Goal: Find specific page/section: Find specific page/section

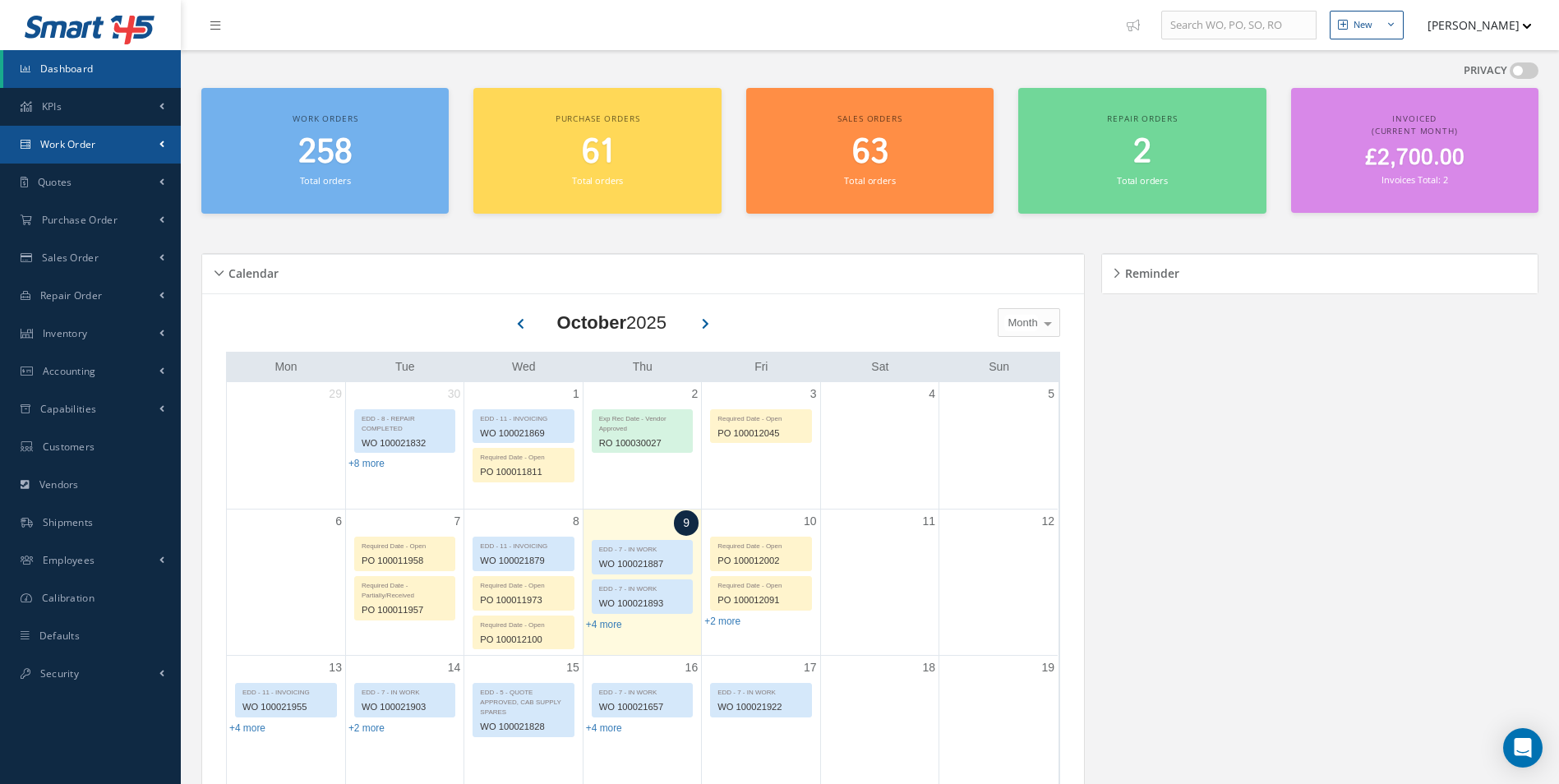
click at [124, 148] on link "Work Order" at bounding box center [91, 145] width 181 height 38
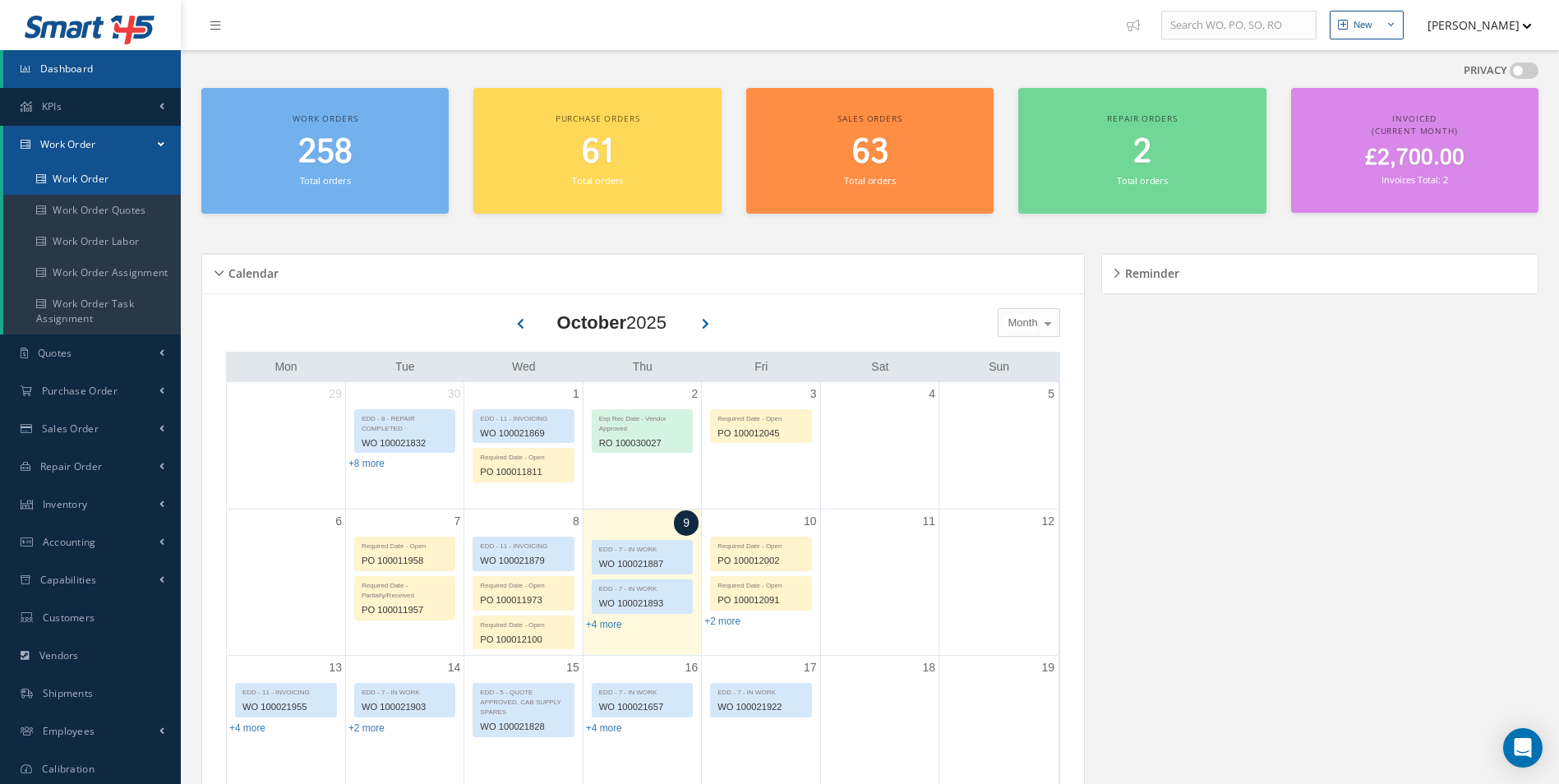
click at [118, 173] on link "Work Order" at bounding box center [92, 179] width 178 height 32
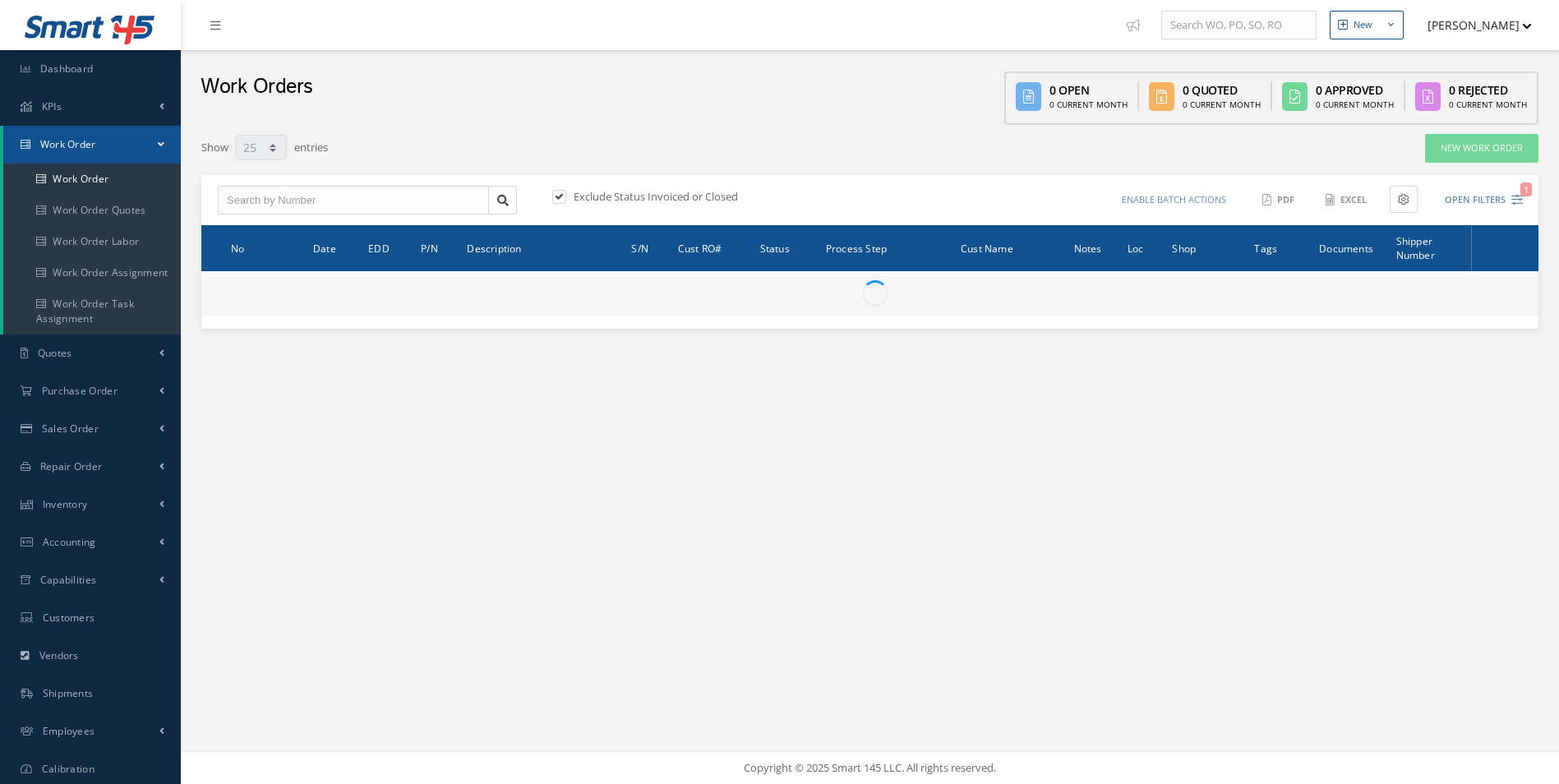
select select "25"
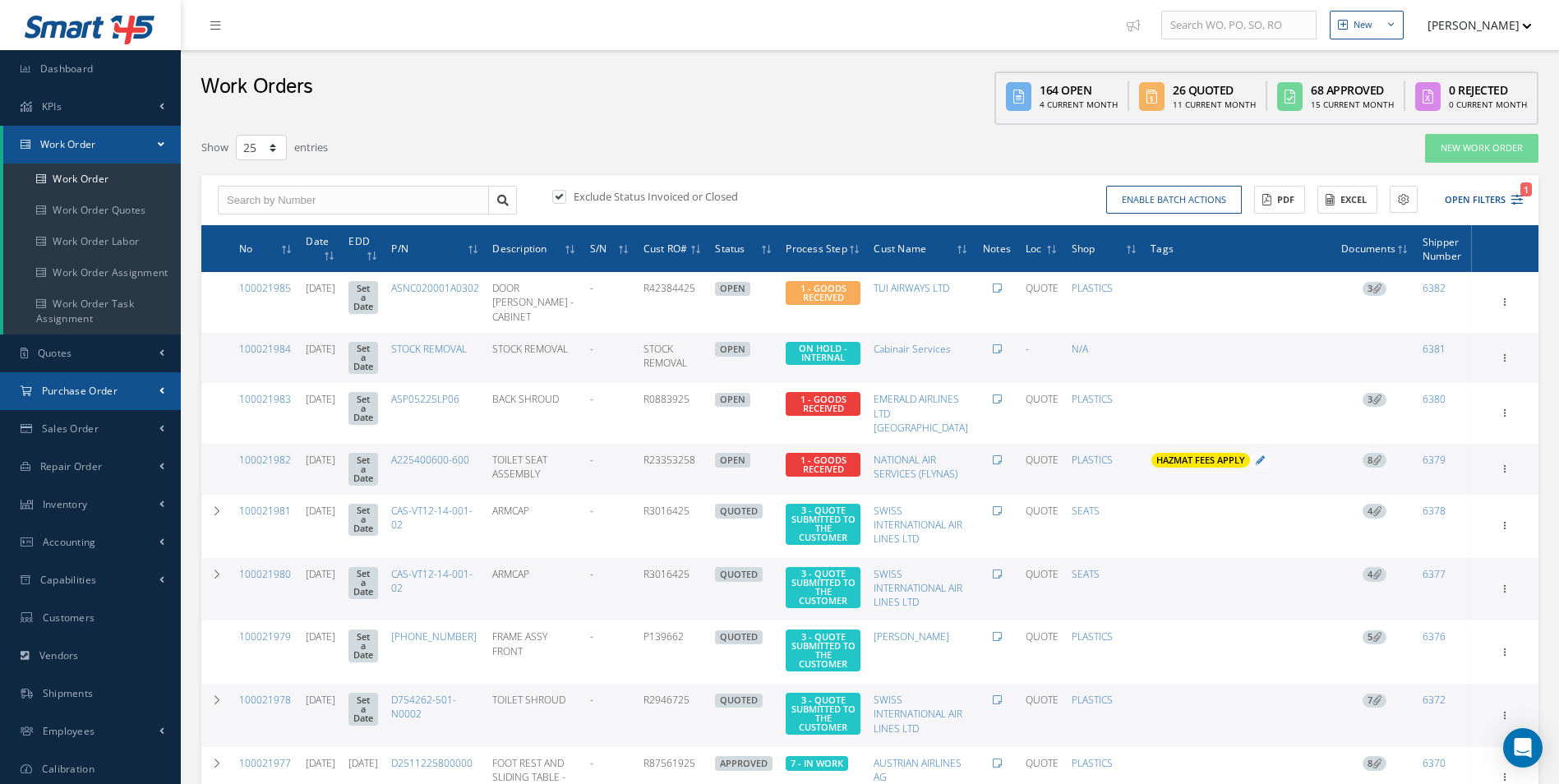
click at [144, 402] on link "Purchase Order" at bounding box center [91, 391] width 181 height 38
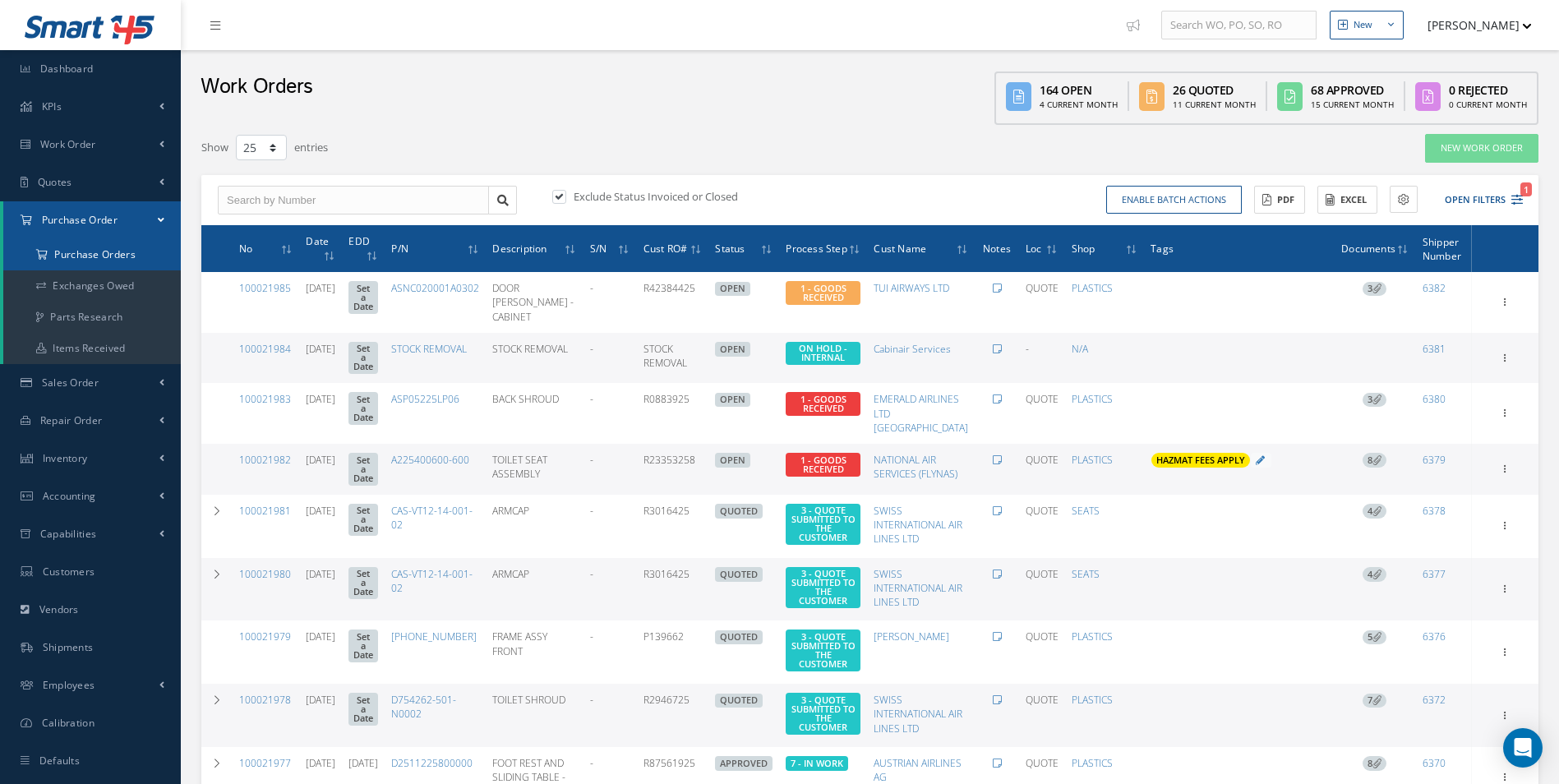
click at [117, 255] on a=1&status_id=2&status_id=3&status_id=5&collapsedFilters"] "Purchase Orders" at bounding box center [92, 255] width 178 height 32
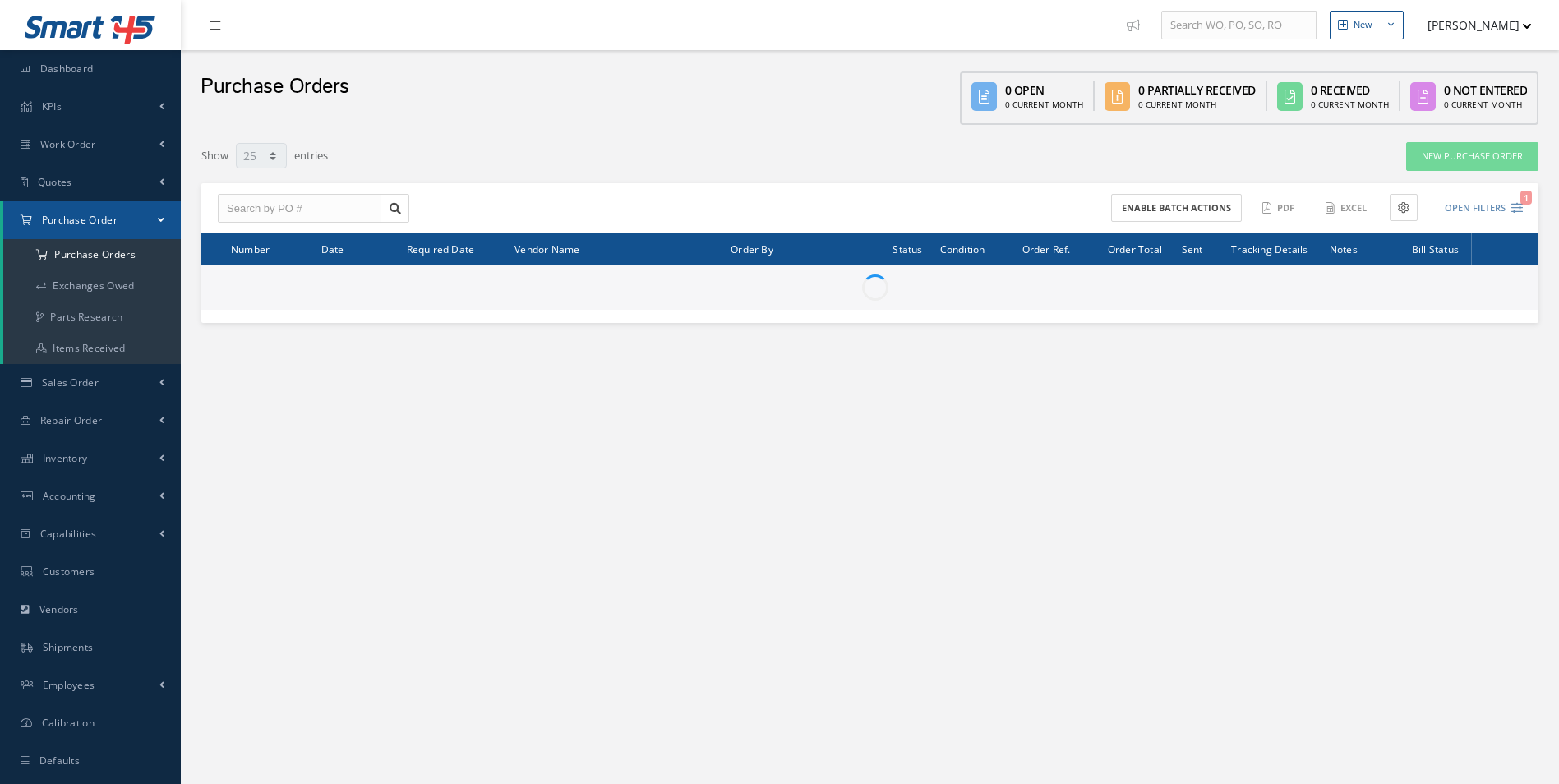
select select "25"
